Goal: Check status: Check status

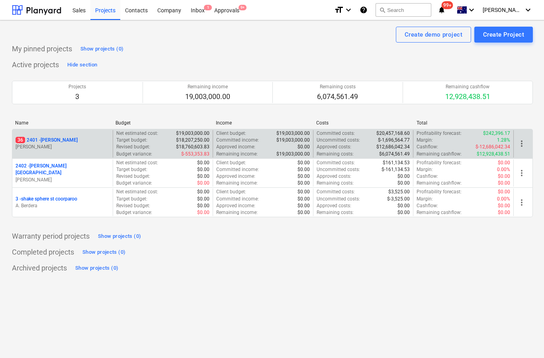
click at [70, 145] on p "M. Williams" at bounding box center [63, 147] width 94 height 7
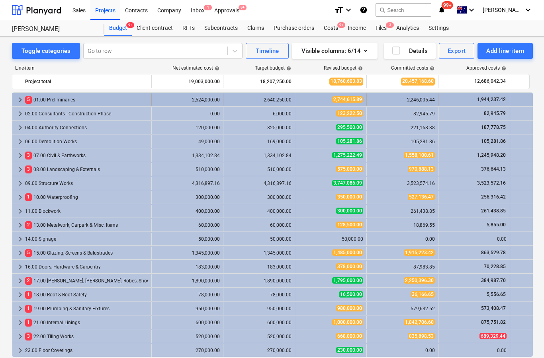
click at [18, 104] on span "keyboard_arrow_right" at bounding box center [21, 100] width 10 height 10
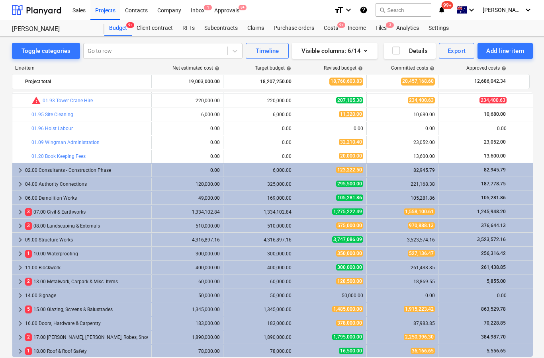
scroll to position [403, 0]
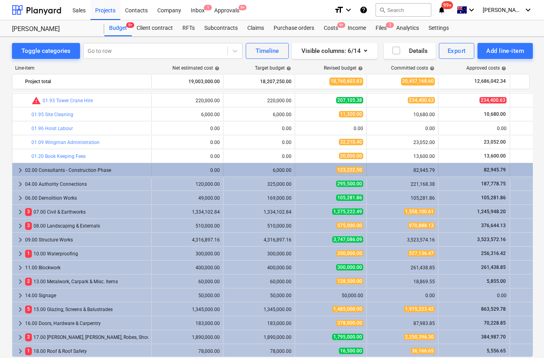
click at [488, 172] on span "82,945.79" at bounding box center [495, 170] width 24 height 6
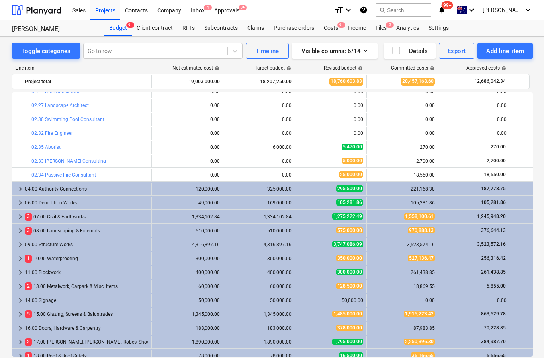
scroll to position [622, 0]
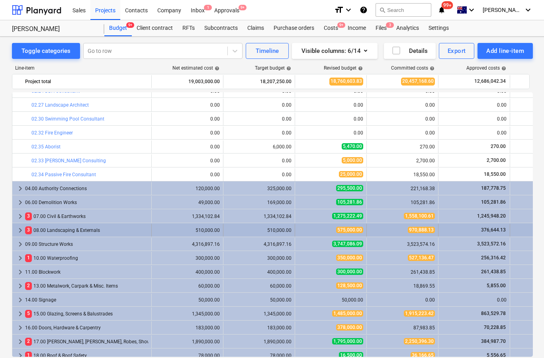
click at [13, 231] on div "keyboard_arrow_right 3 08.00 Landscaping & Externals" at bounding box center [81, 230] width 139 height 13
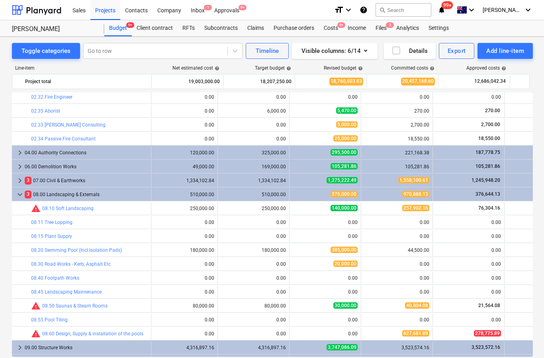
scroll to position [655, 6]
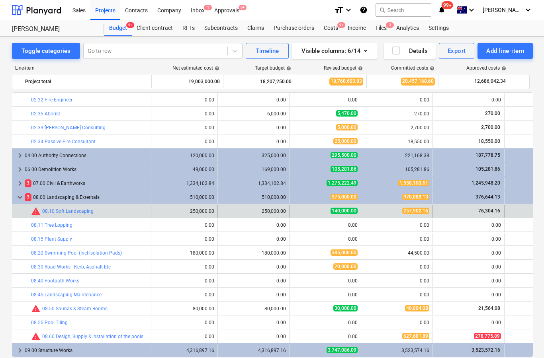
click at [414, 213] on span "257,902.16" at bounding box center [415, 211] width 27 height 6
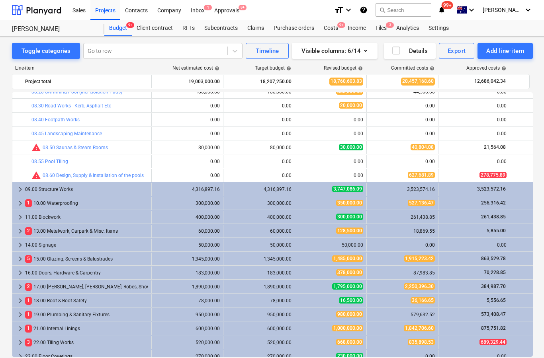
scroll to position [817, 0]
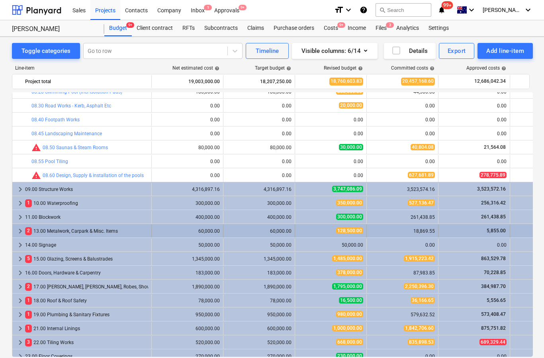
click at [475, 233] on div "5,855.00" at bounding box center [474, 231] width 65 height 7
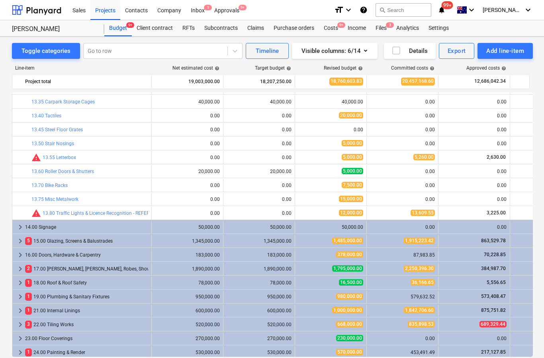
scroll to position [1016, 0]
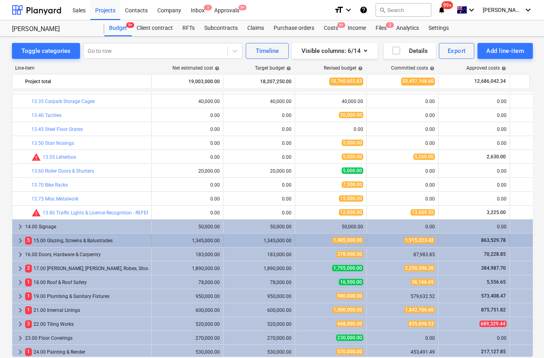
click at [392, 245] on div "1,915,223.42" at bounding box center [402, 241] width 65 height 13
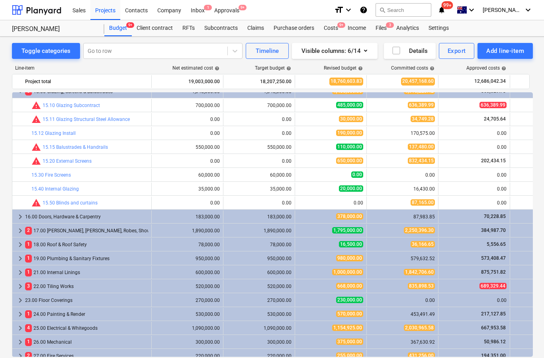
scroll to position [1165, 0]
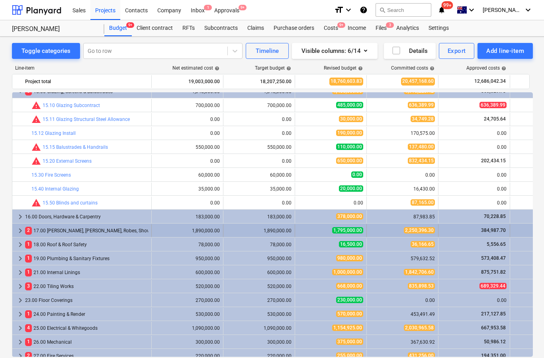
click at [419, 231] on span "2,250,396.30" at bounding box center [419, 230] width 31 height 6
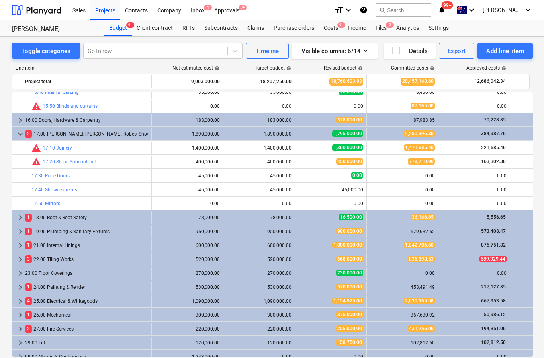
scroll to position [1263, 0]
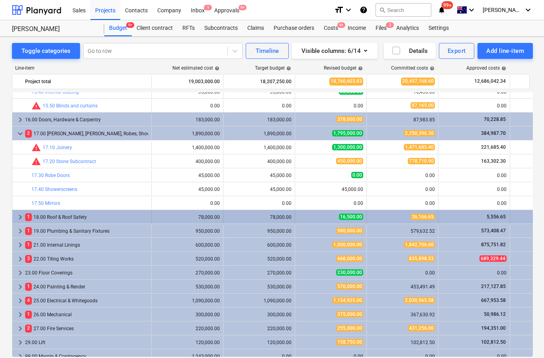
click at [47, 217] on div "1 18.00 Roof & Roof Safety" at bounding box center [86, 217] width 123 height 13
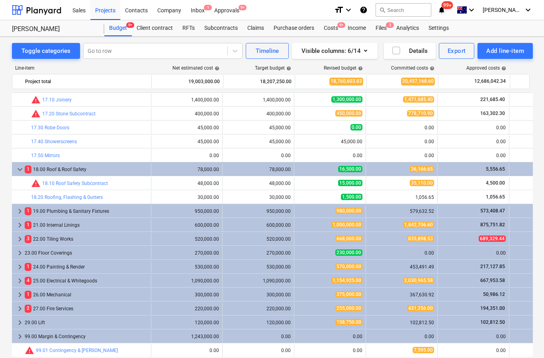
scroll to position [1310, 1]
